Goal: Information Seeking & Learning: Learn about a topic

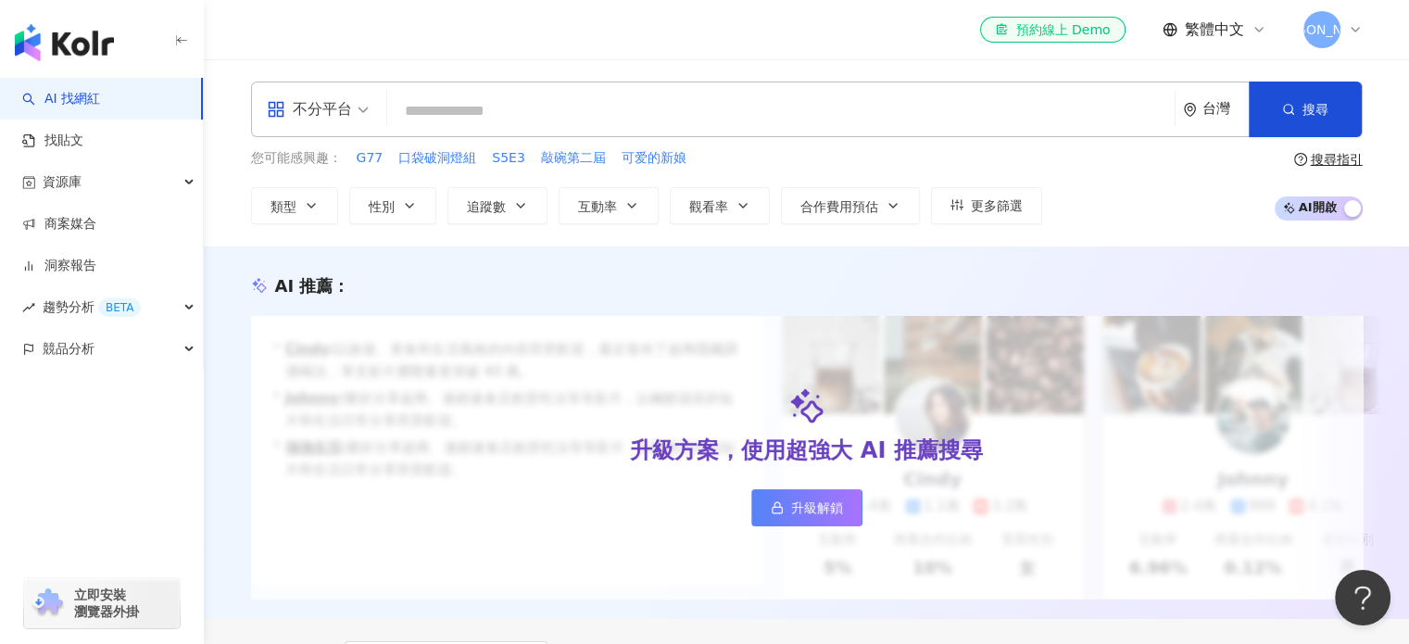
click at [367, 125] on span at bounding box center [318, 109] width 102 height 54
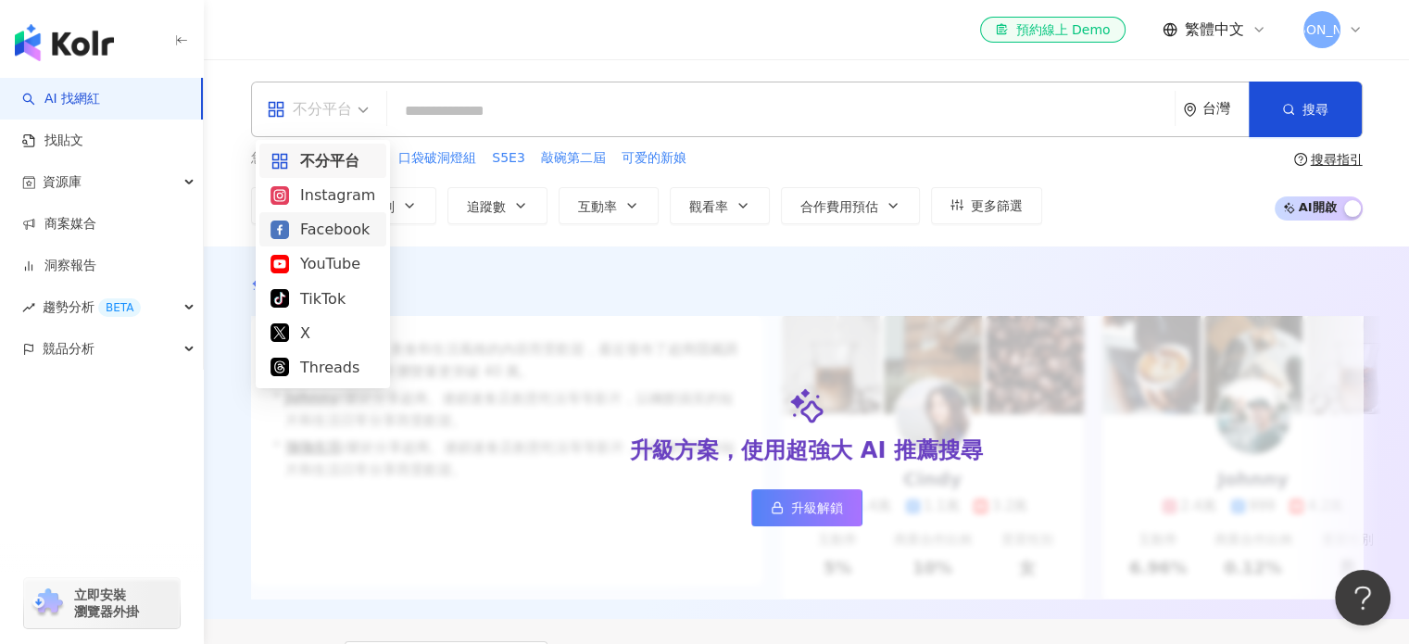
click at [347, 225] on div "Facebook" at bounding box center [323, 229] width 105 height 23
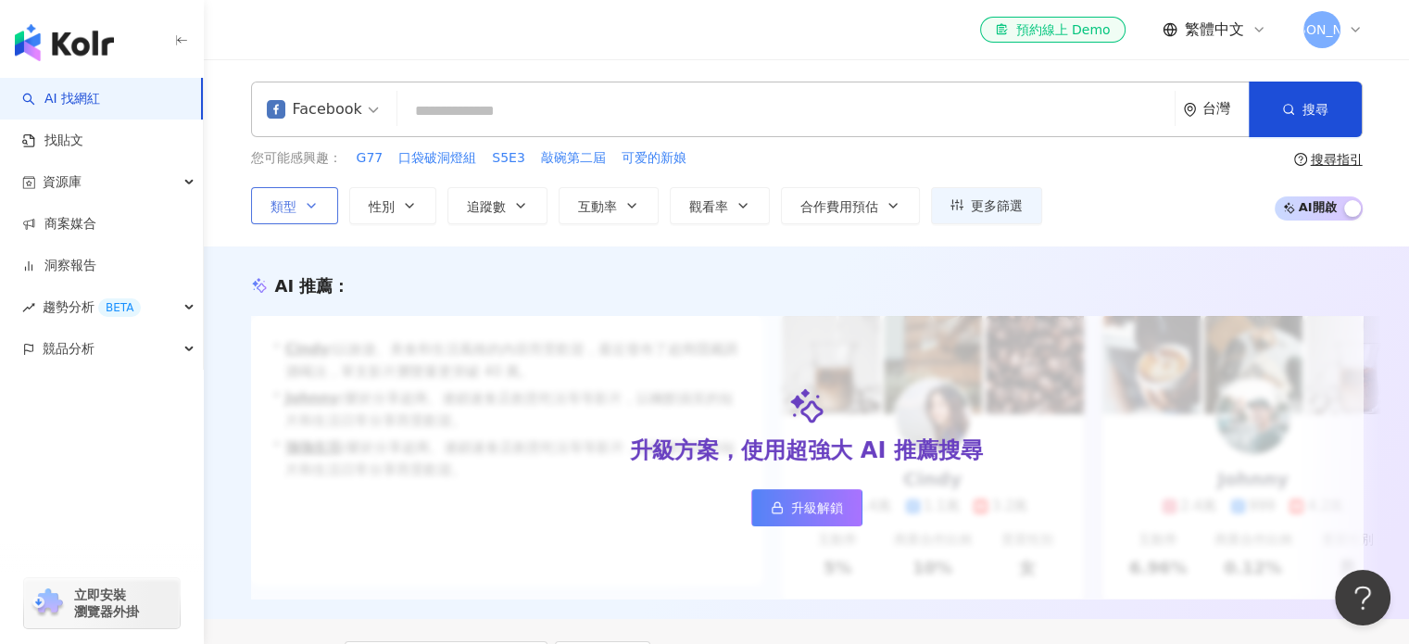
click at [307, 193] on button "類型" at bounding box center [294, 205] width 87 height 37
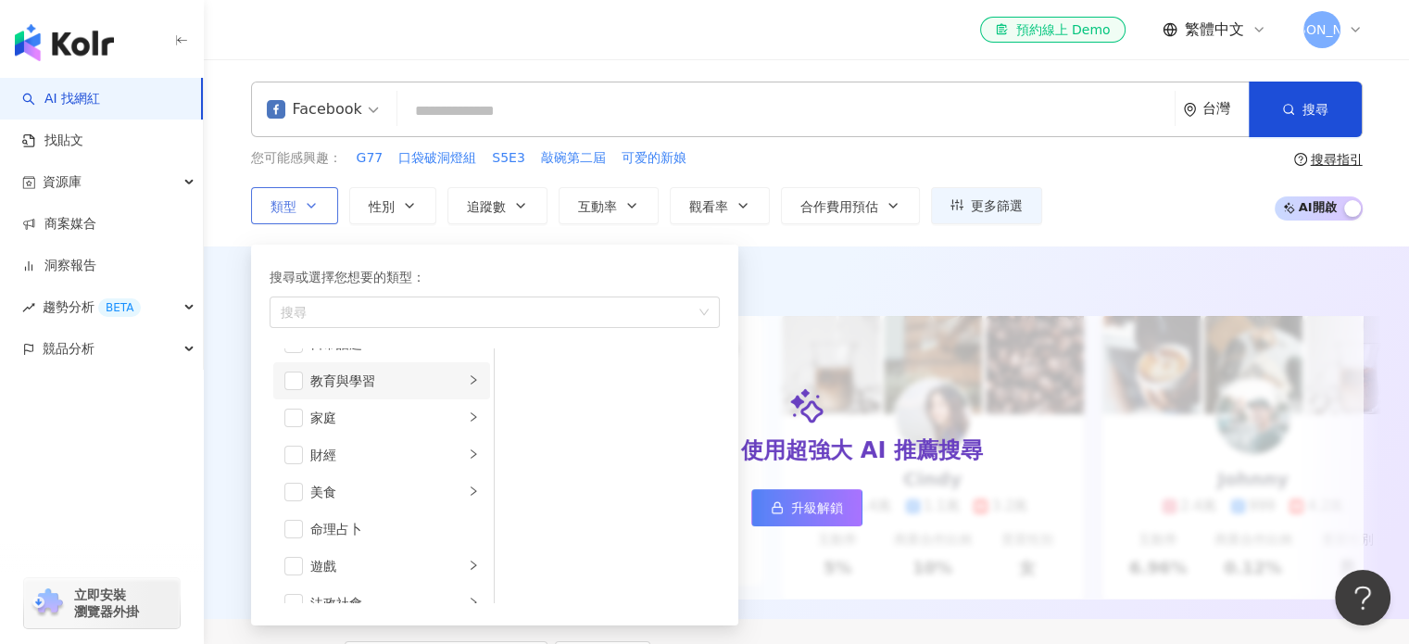
scroll to position [185, 0]
click at [296, 373] on span "button" at bounding box center [293, 370] width 19 height 19
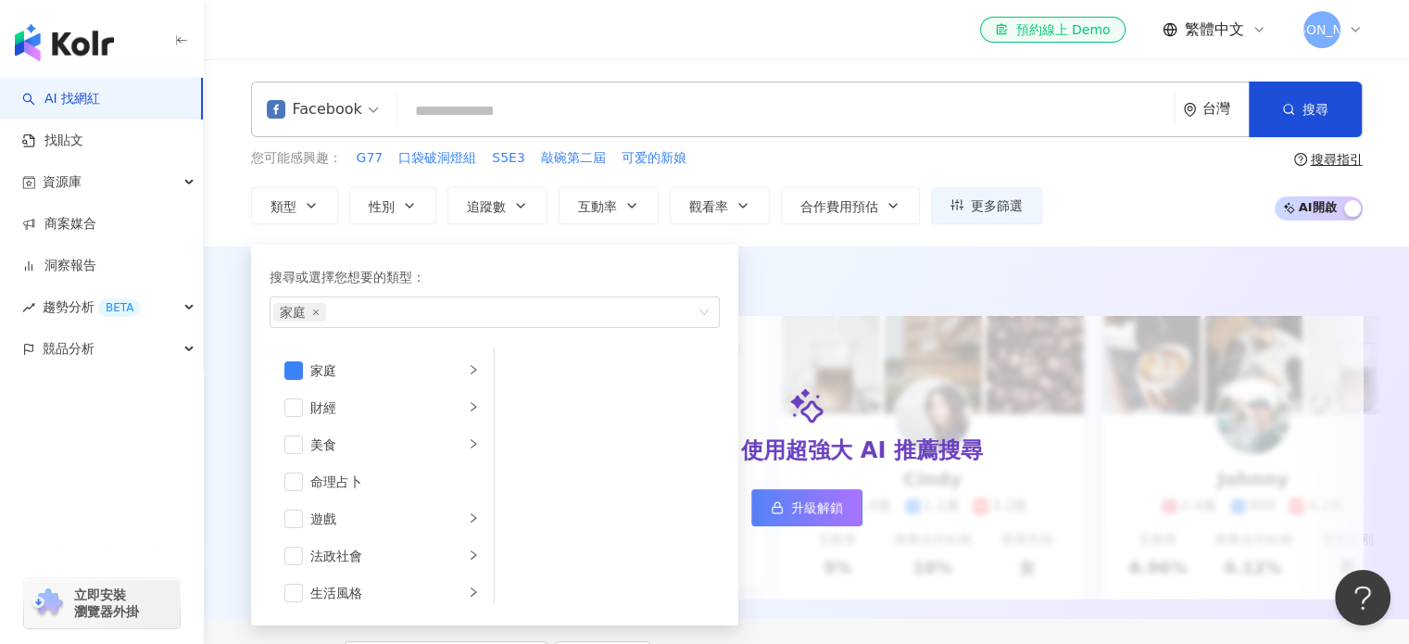
click at [867, 37] on div "el-icon-cs 預約線上 Demo 繁體中文 江" at bounding box center [807, 29] width 1112 height 59
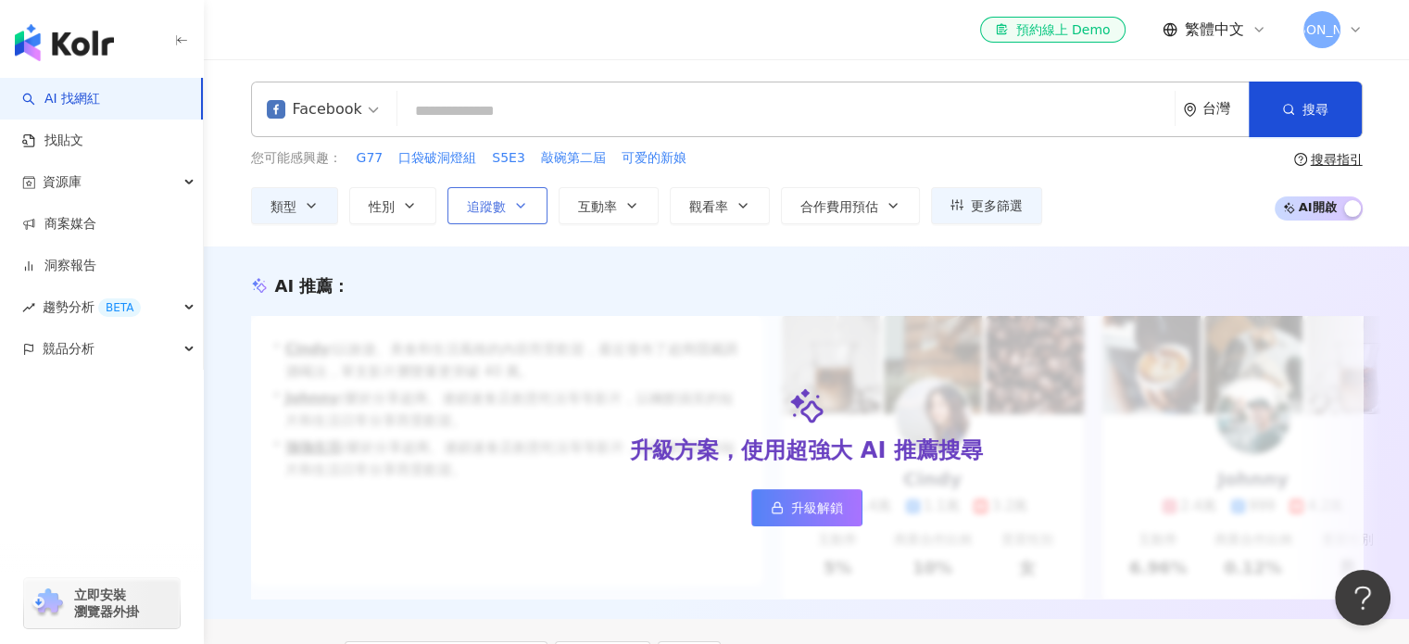
click at [518, 208] on icon "button" at bounding box center [520, 205] width 15 height 15
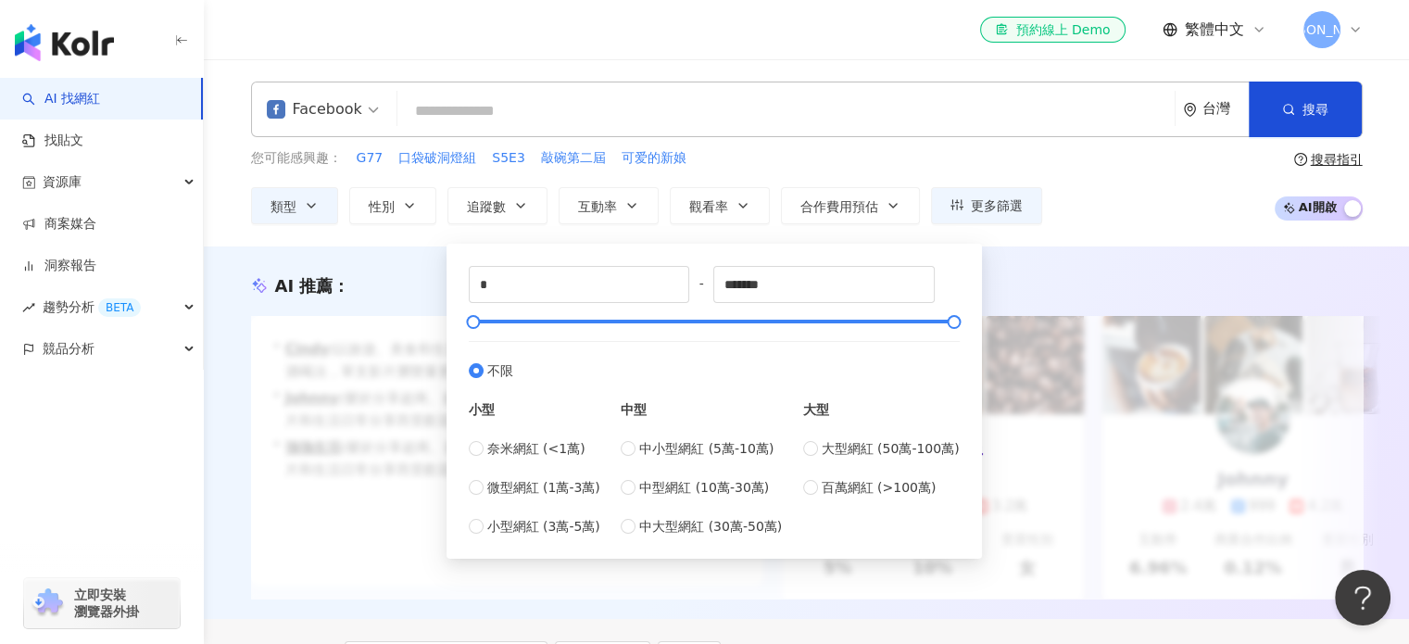
type input "****"
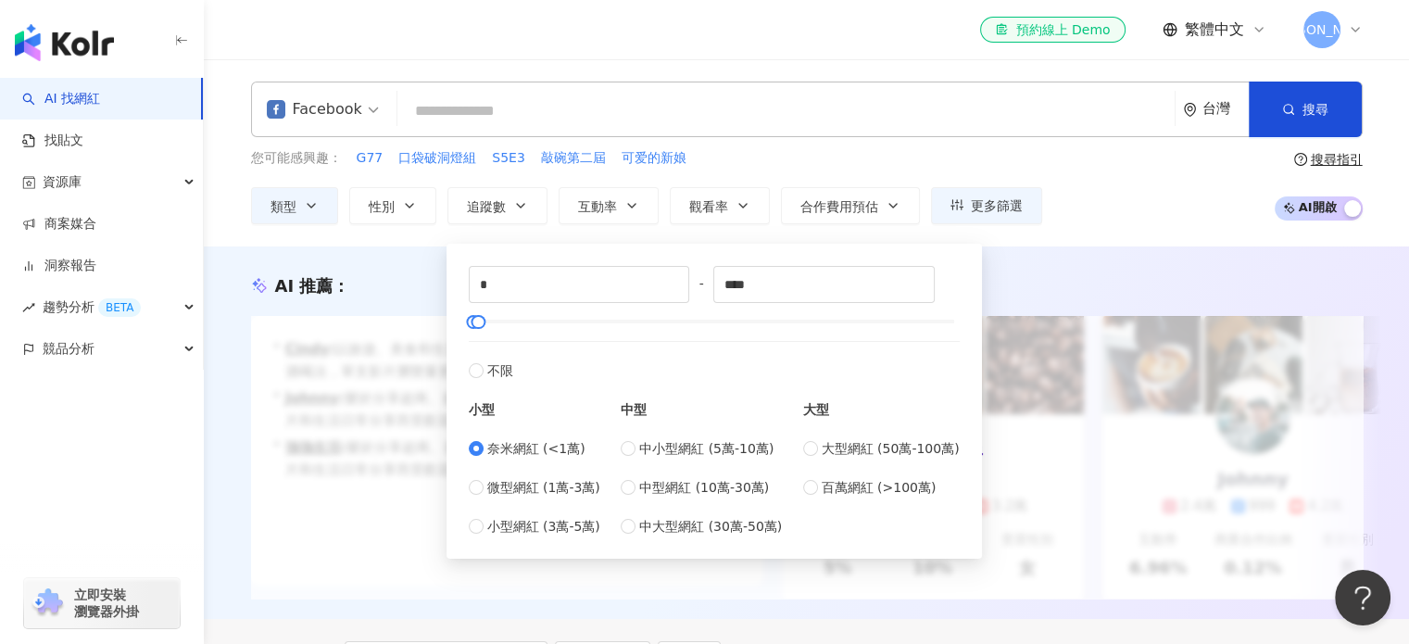
click at [764, 59] on header "el-icon-cs 預約線上 Demo 繁體中文 江" at bounding box center [806, 30] width 1205 height 60
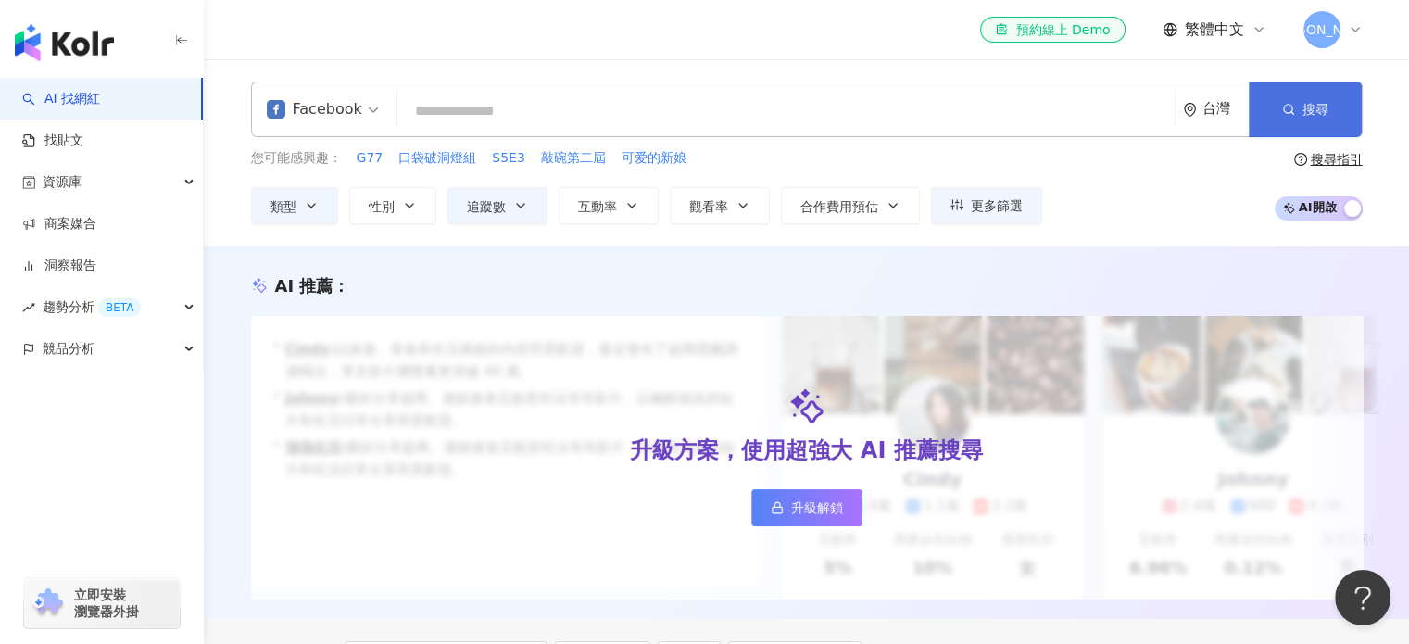
click at [1297, 107] on button "搜尋" at bounding box center [1305, 110] width 113 height 56
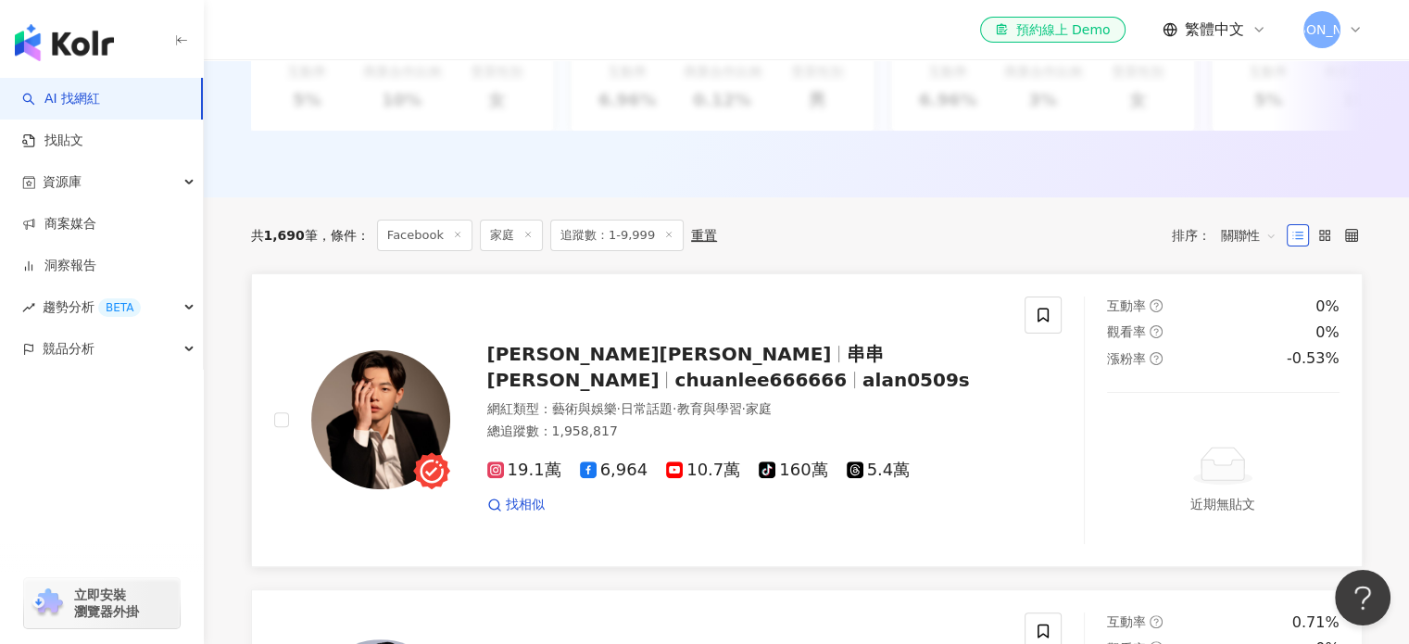
scroll to position [557, 0]
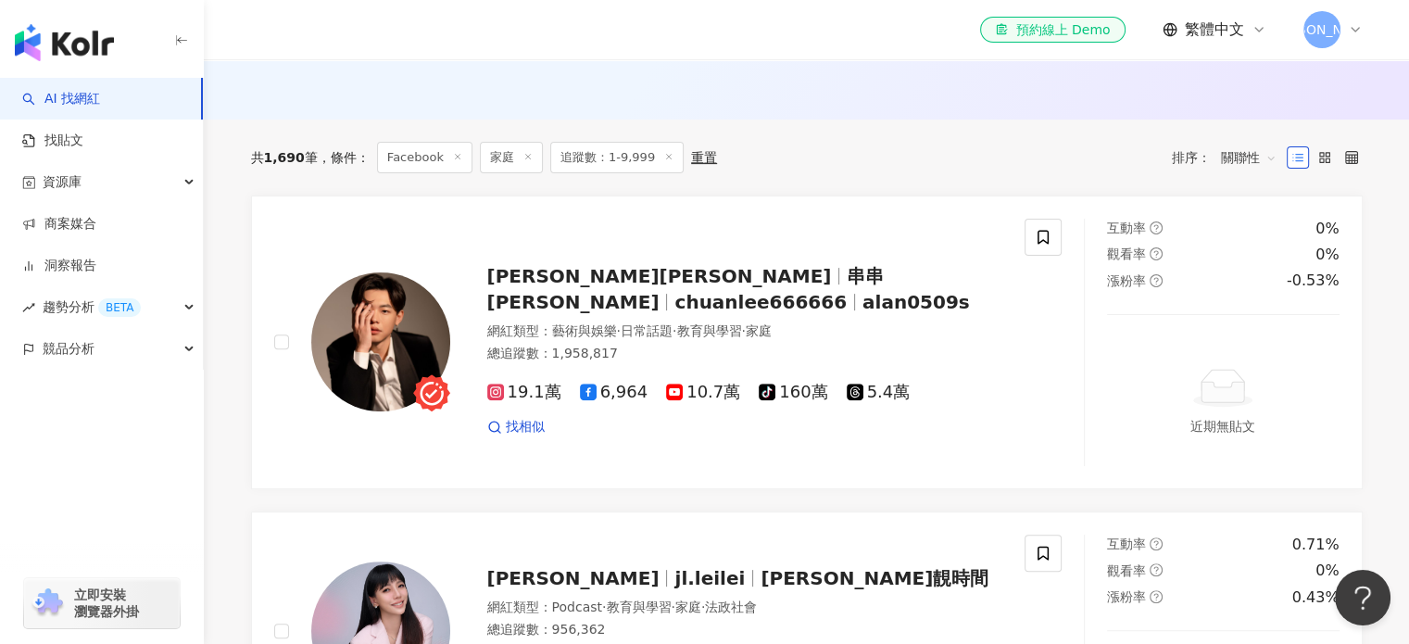
click at [1243, 170] on span "關聯性" at bounding box center [1249, 158] width 56 height 30
click at [1253, 244] on div "追蹤數" at bounding box center [1248, 240] width 46 height 20
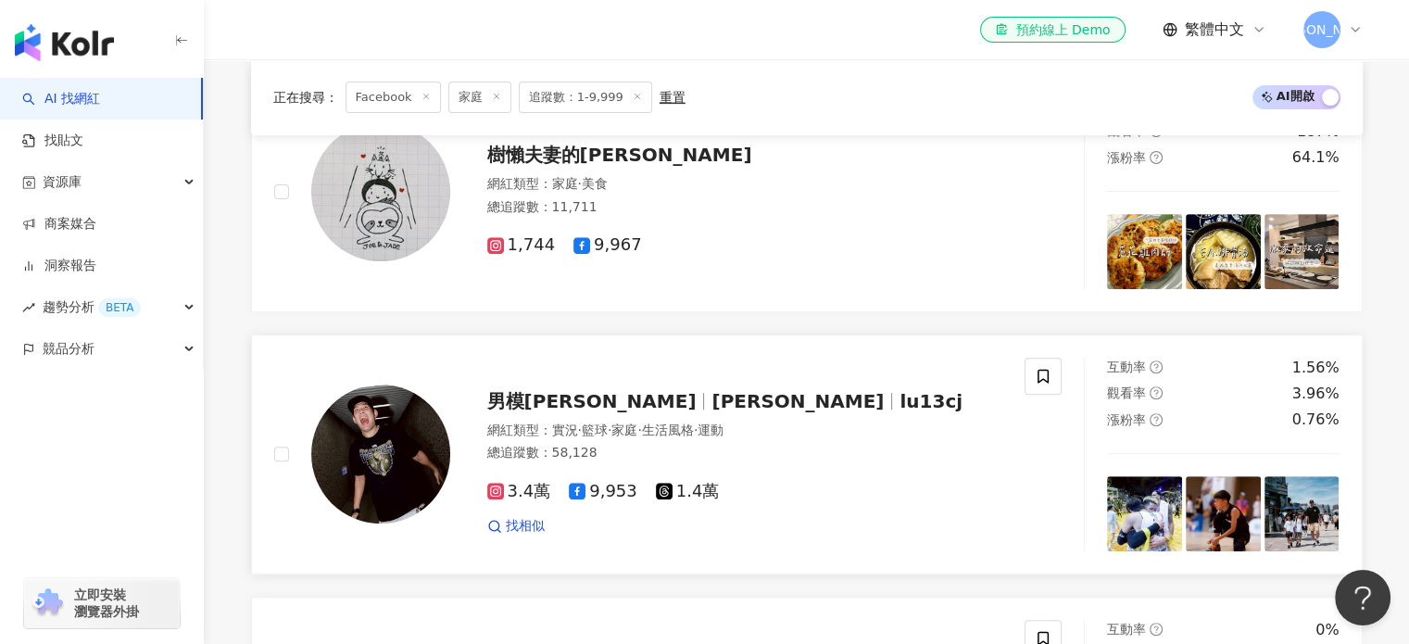
scroll to position [649, 0]
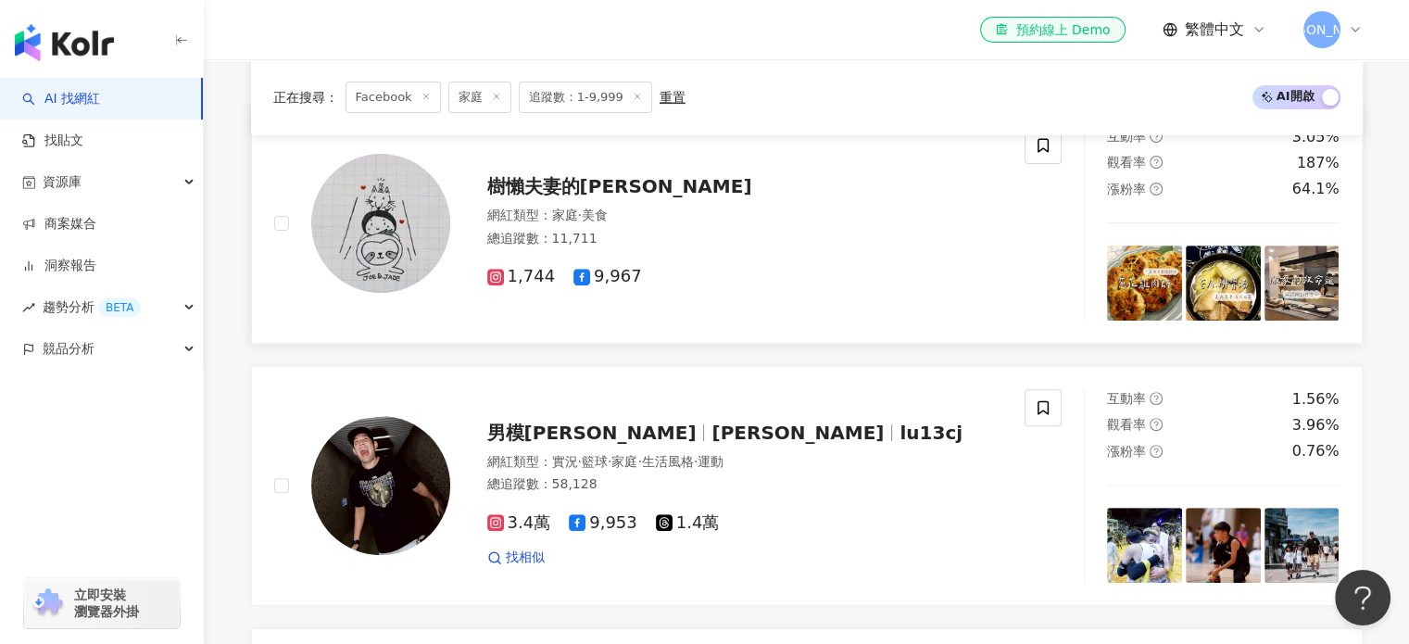
click at [594, 197] on span "樹懶夫妻的[PERSON_NAME]" at bounding box center [619, 186] width 265 height 22
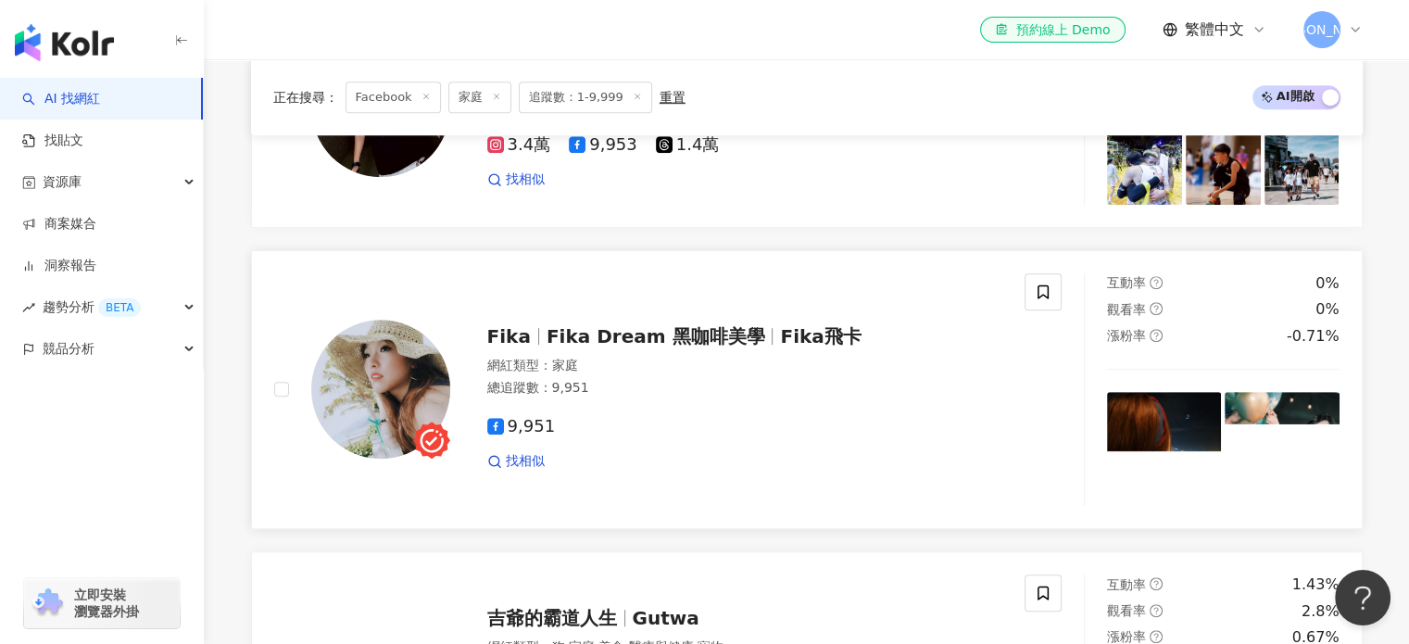
scroll to position [1112, 0]
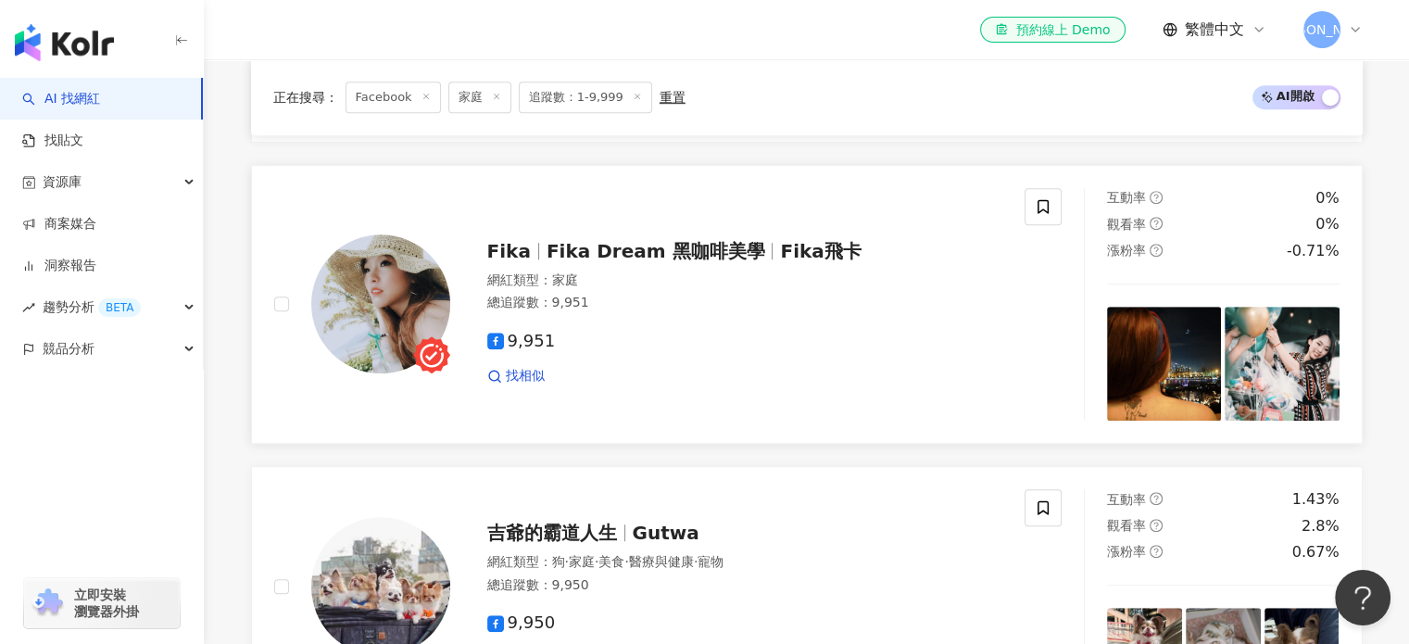
click at [711, 258] on span "Fika Dream 黑咖啡美學" at bounding box center [656, 251] width 219 height 22
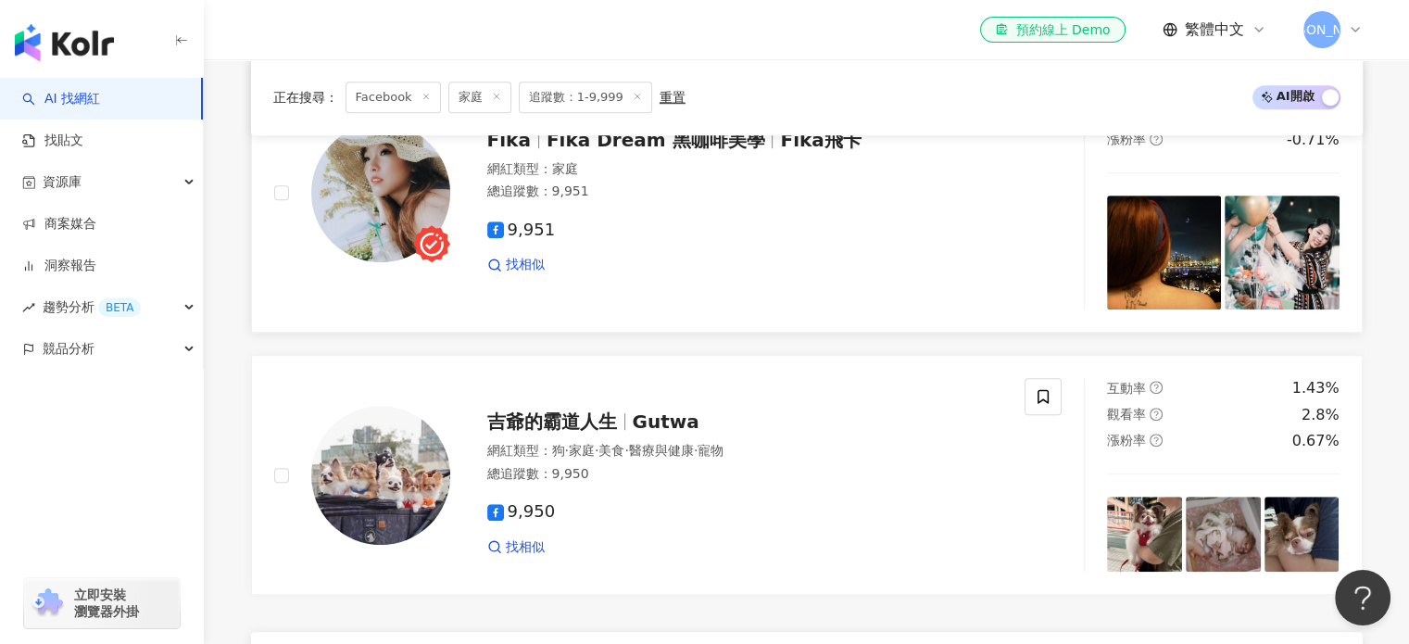
scroll to position [1482, 0]
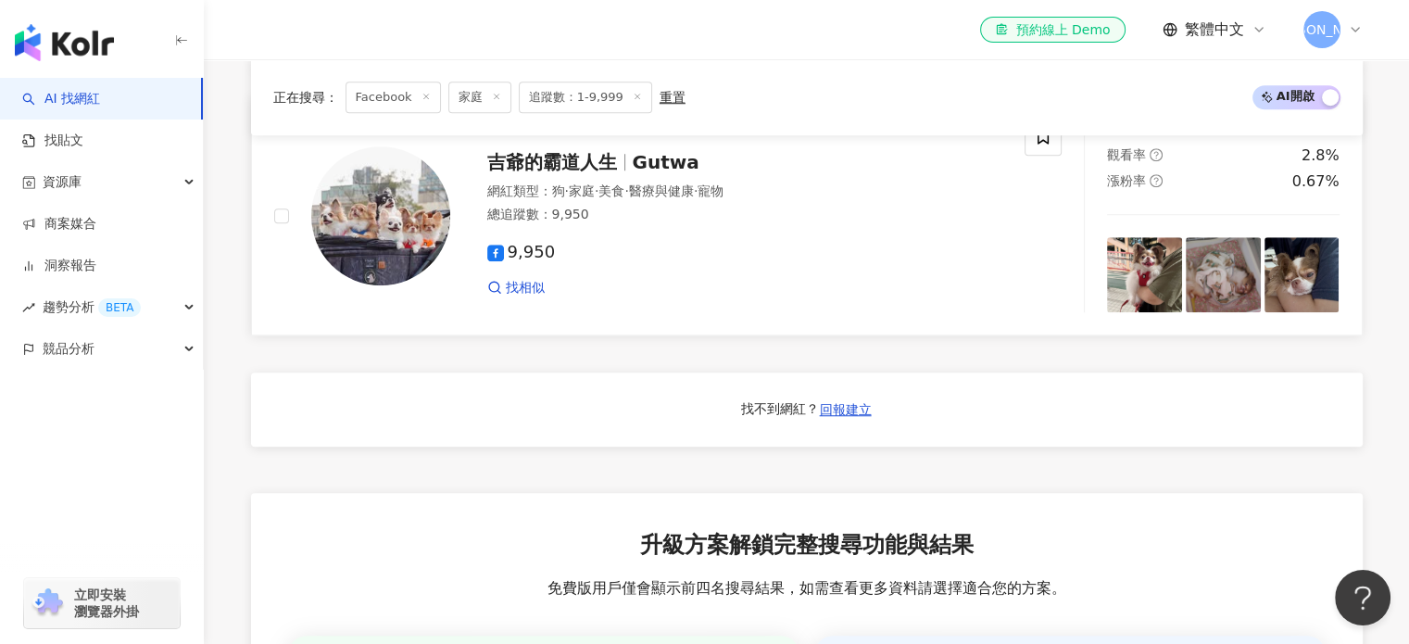
click at [523, 173] on span "吉爺的霸道人生" at bounding box center [552, 162] width 130 height 22
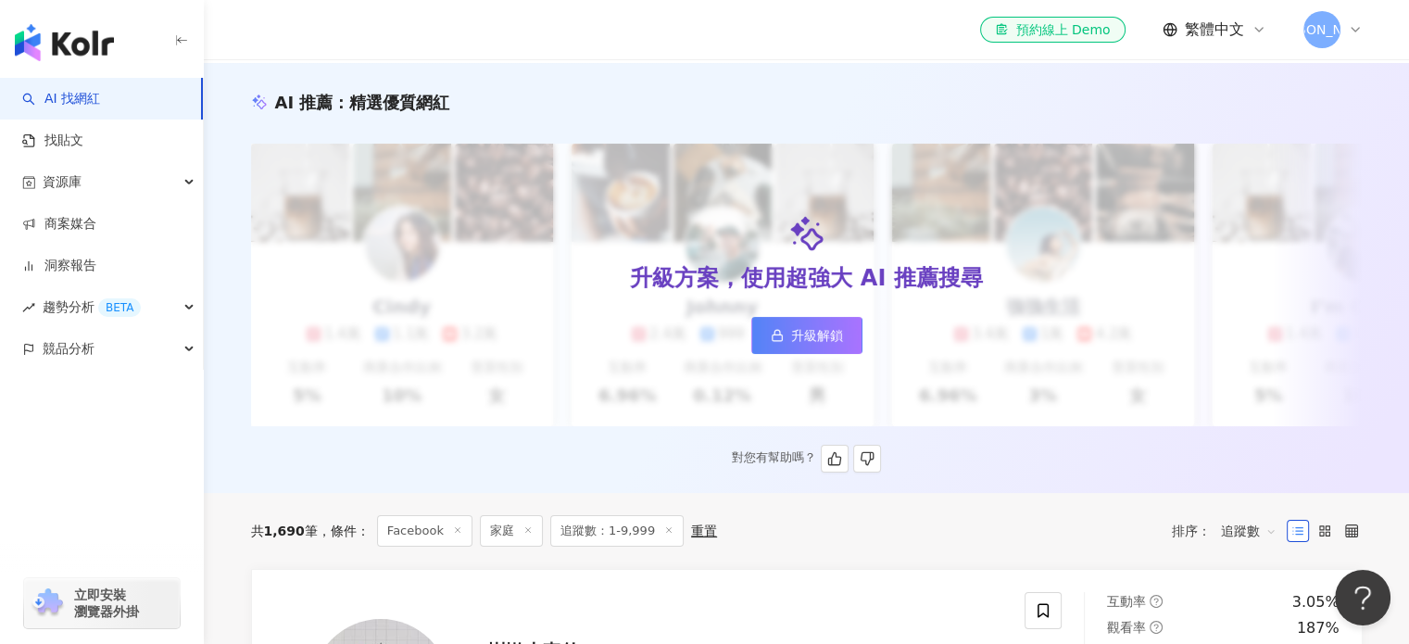
scroll to position [0, 0]
